Goal: Book appointment/travel/reservation

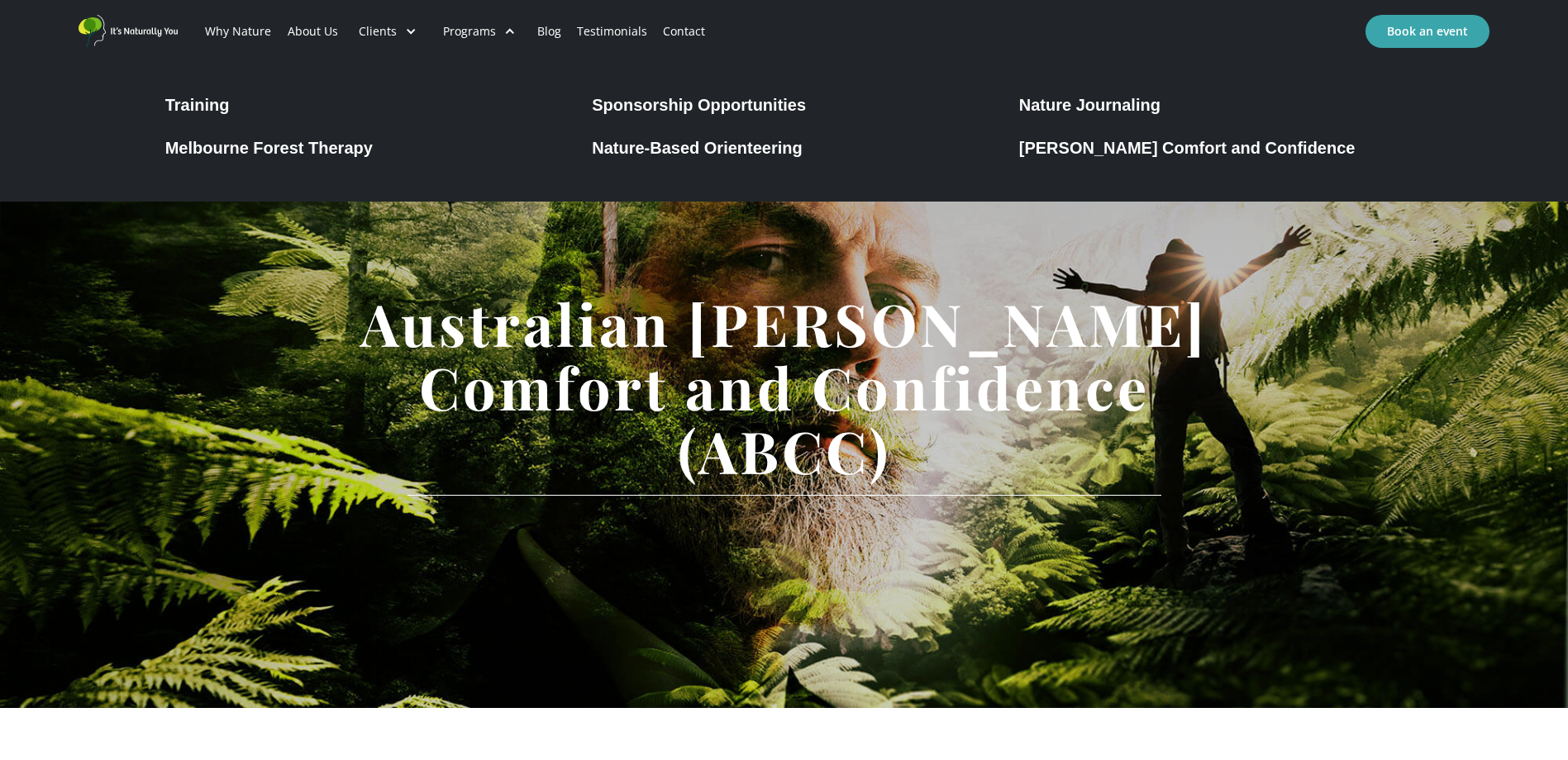
click at [363, 149] on div "Melbourne Forest Therapy" at bounding box center [269, 148] width 207 height 20
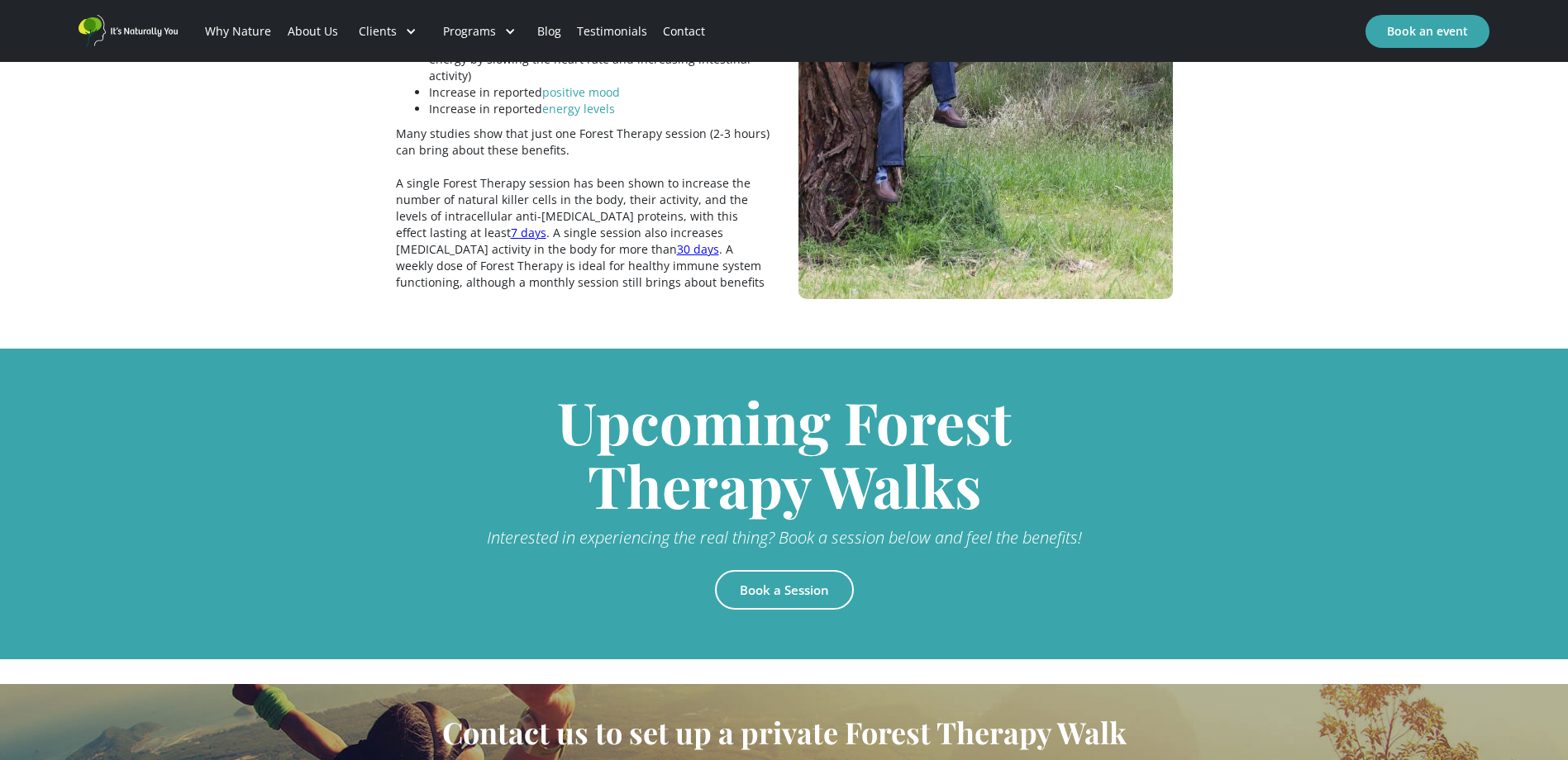
scroll to position [3343, 0]
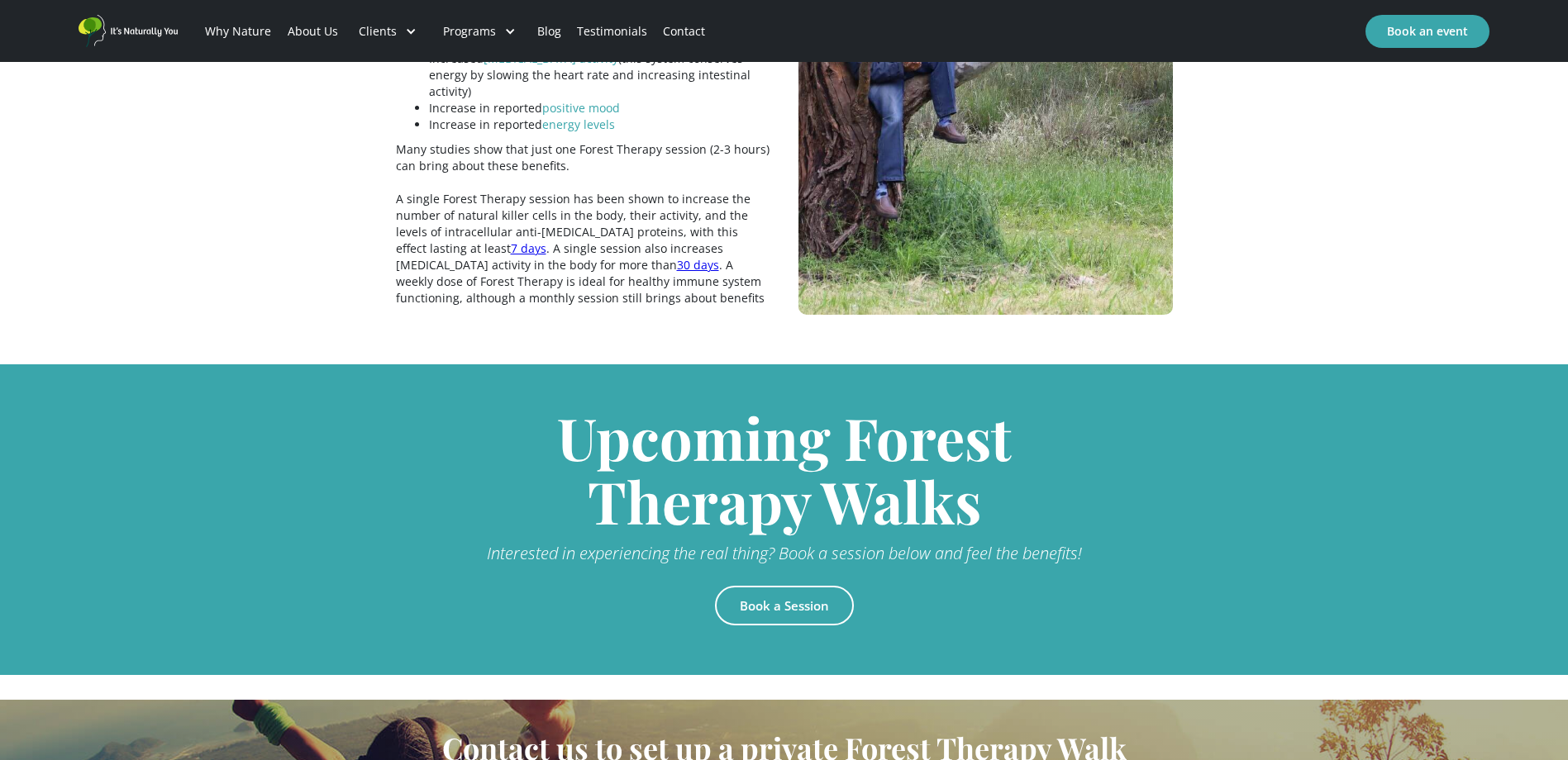
click at [780, 586] on link "Book a Session" at bounding box center [784, 606] width 139 height 39
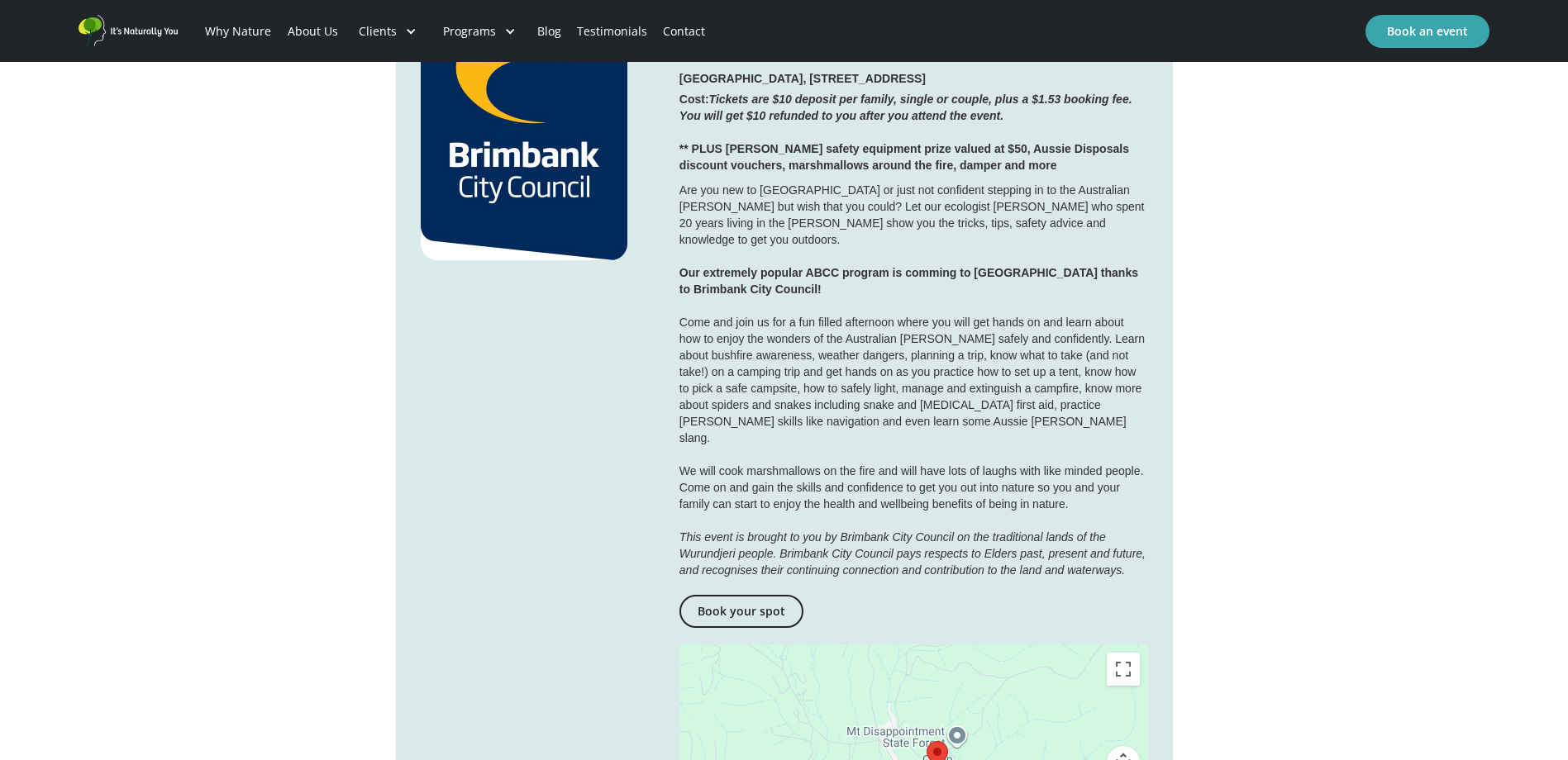
scroll to position [2480, 0]
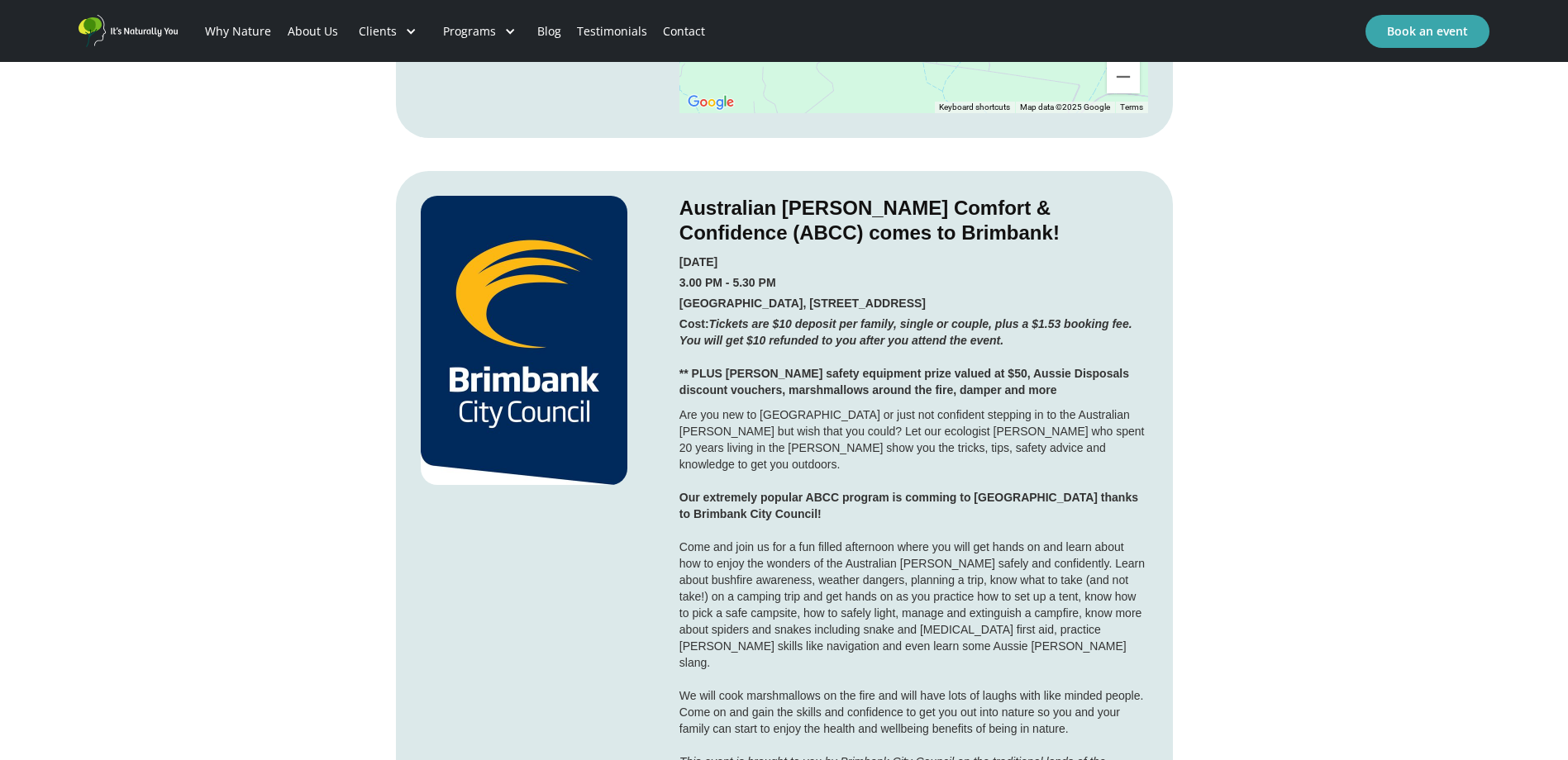
drag, startPoint x: 846, startPoint y: 279, endPoint x: 977, endPoint y: 279, distance: 131.0
click at [926, 297] on strong "Westvale Community Centre, 45 Kings Rd, Kings Park 3021" at bounding box center [803, 303] width 247 height 13
drag, startPoint x: 977, startPoint y: 279, endPoint x: 941, endPoint y: 281, distance: 36.1
copy strong "45 Kings Rd, Kings Park"
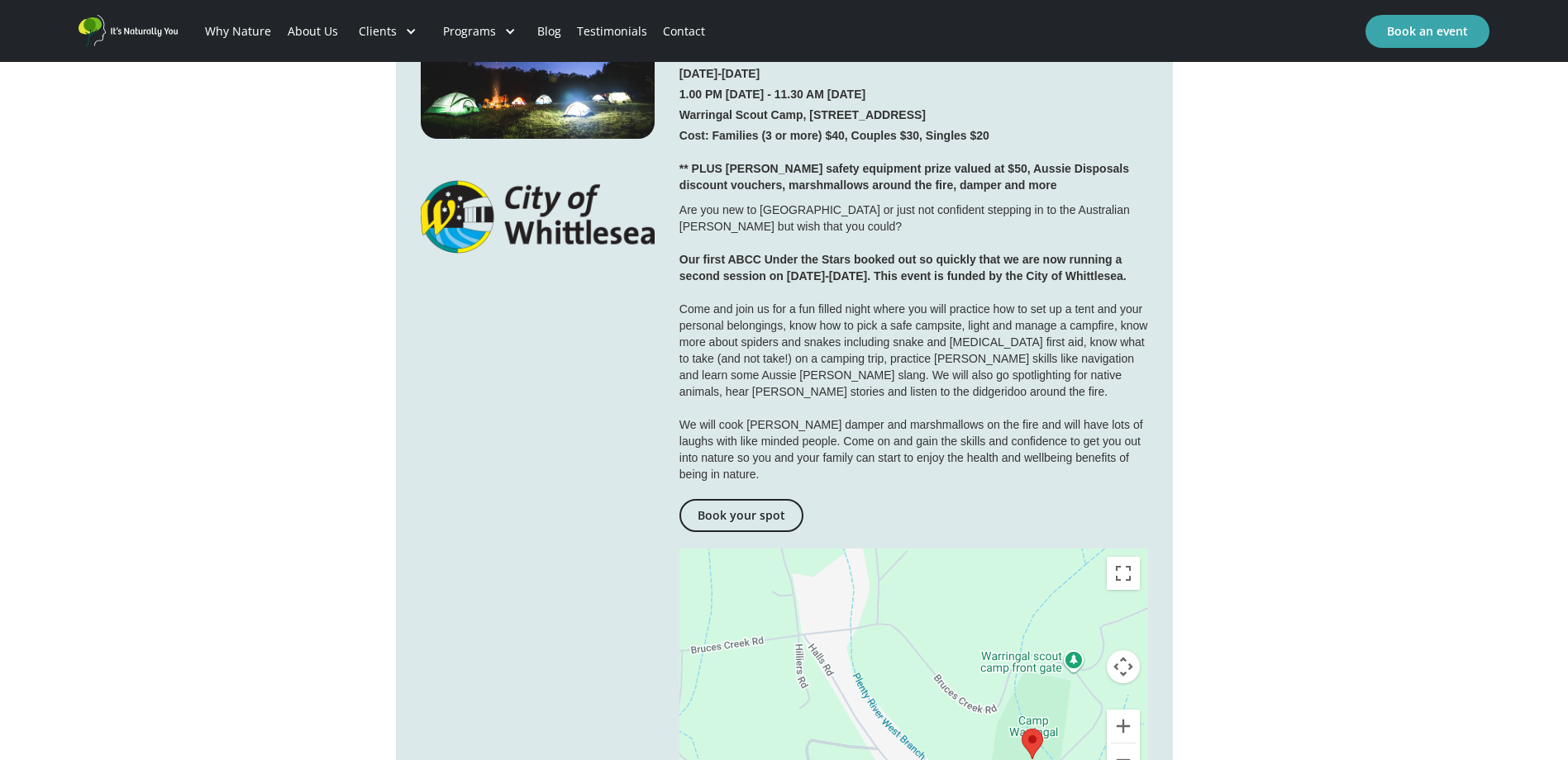
scroll to position [1819, 0]
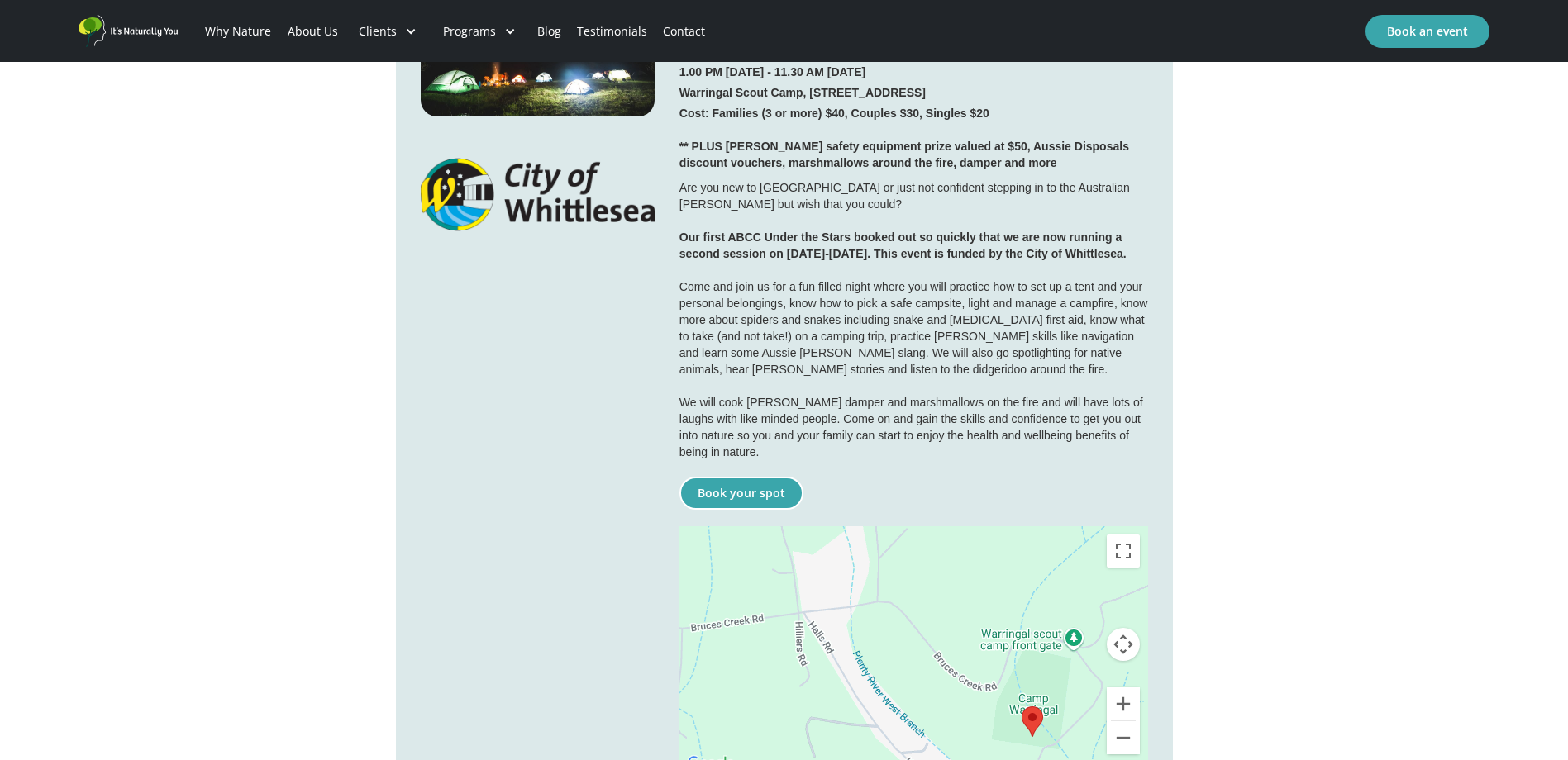
click at [760, 477] on link "Book your spot" at bounding box center [742, 493] width 124 height 33
